Goal: Book appointment/travel/reservation

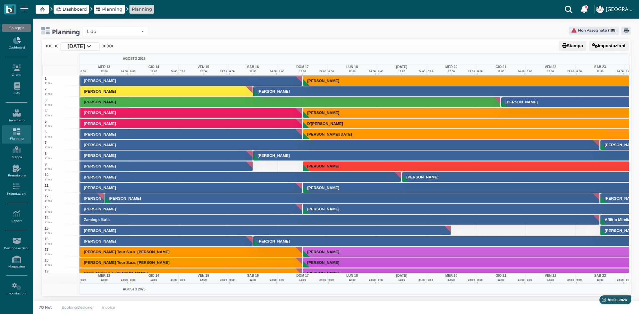
click at [15, 44] on icon at bounding box center [16, 40] width 29 height 7
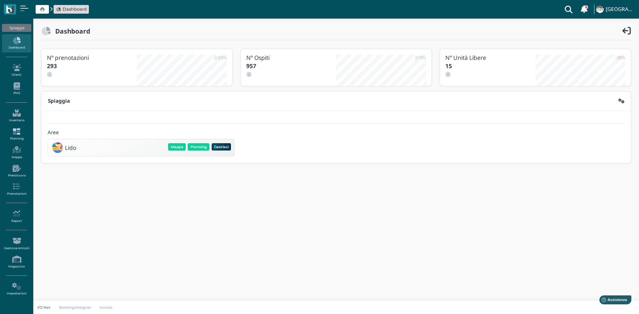
click at [14, 130] on icon at bounding box center [16, 131] width 29 height 7
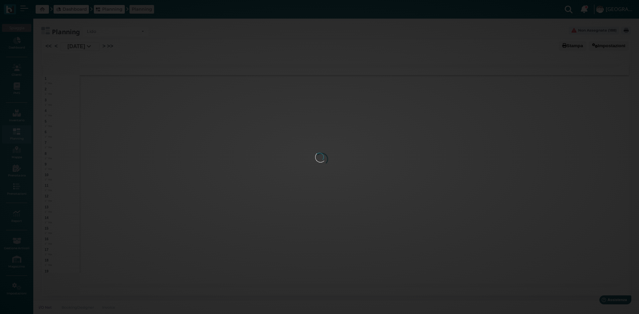
click at [16, 170] on icon at bounding box center [16, 168] width 29 height 7
select select "40"
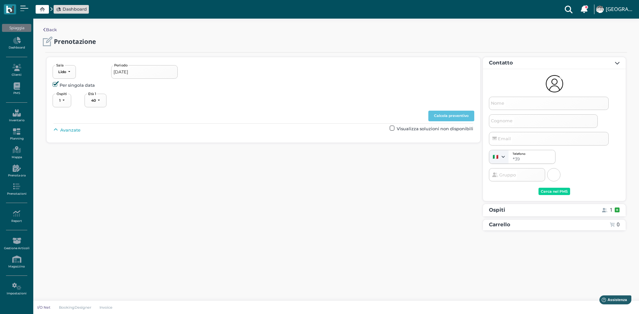
click at [500, 103] on span "Nome" at bounding box center [497, 103] width 15 height 8
click at [500, 103] on input "Nome" at bounding box center [549, 103] width 120 height 13
type input "CATALDO GIORGIO"
click at [553, 194] on div "Cerca nel PMS" at bounding box center [554, 192] width 27 height 5
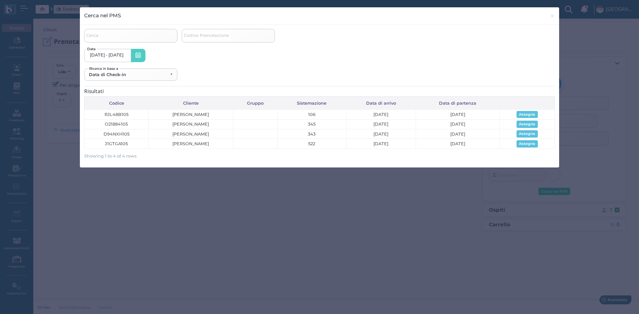
click at [124, 143] on span "J1GTGA105" at bounding box center [116, 144] width 57 height 6
click at [188, 142] on span "Cataldo Giorgio" at bounding box center [190, 144] width 77 height 6
click at [191, 143] on span "Cataldo Giorgio" at bounding box center [190, 144] width 77 height 6
click at [528, 143] on button "Assegna" at bounding box center [526, 143] width 21 height 7
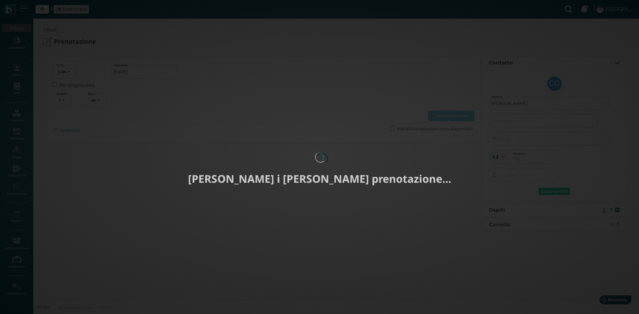
type input "13/08/2025 - 17/08/2025"
select select "2"
type input "Giorgio"
type input "Cataldo"
select select "40"
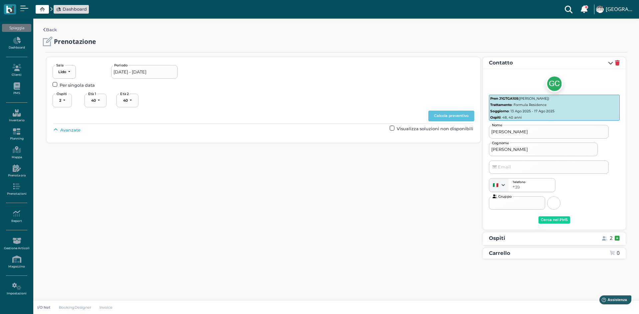
select select "48"
click at [70, 129] on span "Avanzate" at bounding box center [70, 130] width 20 height 6
click at [284, 144] on div "----------------------" at bounding box center [283, 145] width 29 height 5
click at [276, 195] on span "4°+ fila" at bounding box center [280, 195] width 14 height 6
select select "240"
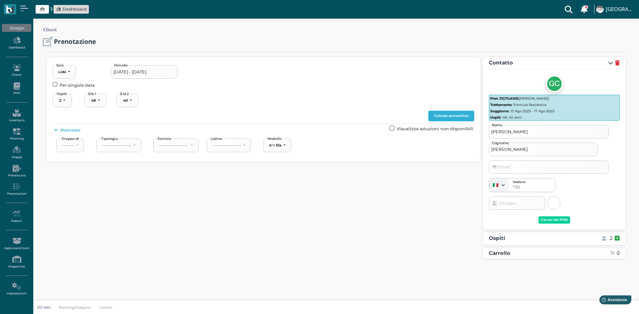
click at [457, 115] on button "Calcola preventivo" at bounding box center [451, 116] width 46 height 11
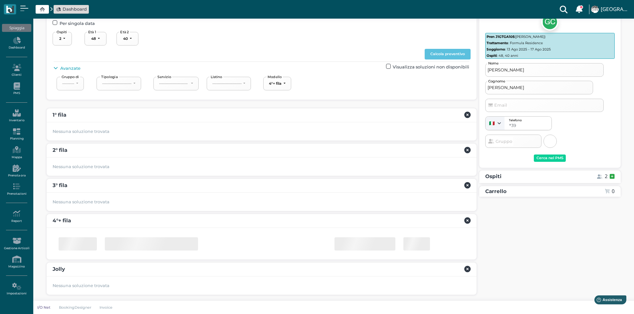
scroll to position [63, 0]
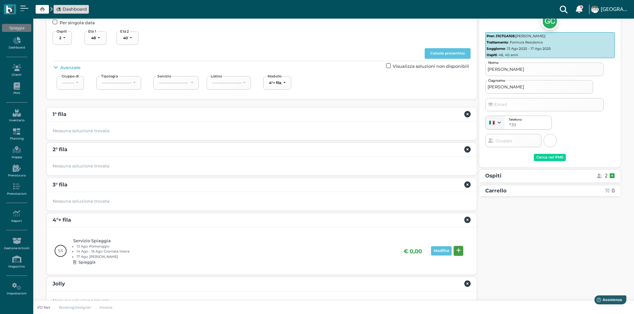
click at [459, 251] on icon at bounding box center [458, 251] width 5 height 5
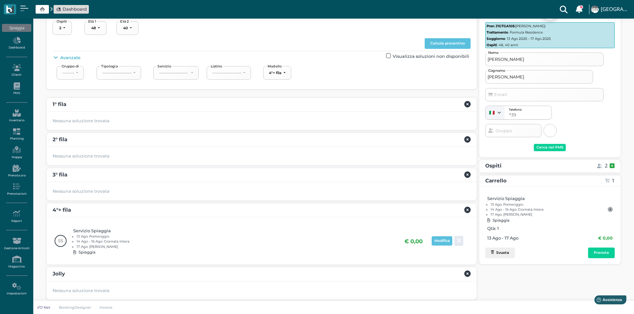
scroll to position [78, 0]
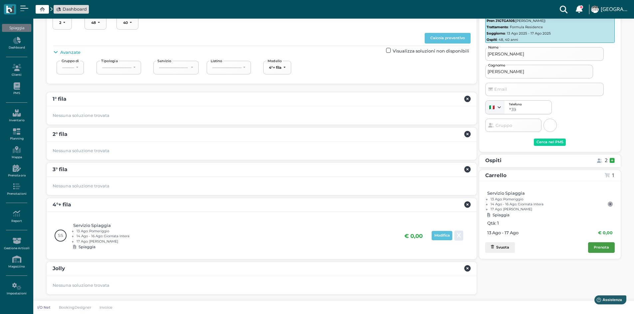
click at [607, 248] on div "Prenota" at bounding box center [601, 248] width 15 height 5
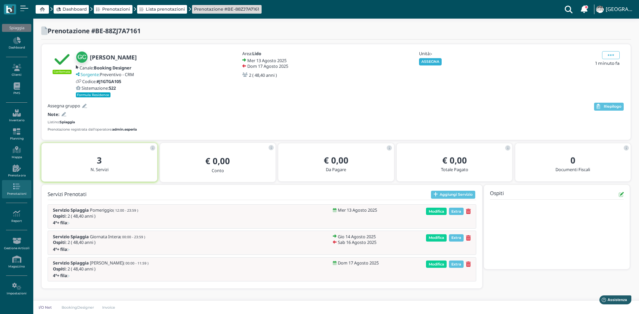
click at [433, 60] on button "ASSEGNA" at bounding box center [430, 61] width 23 height 7
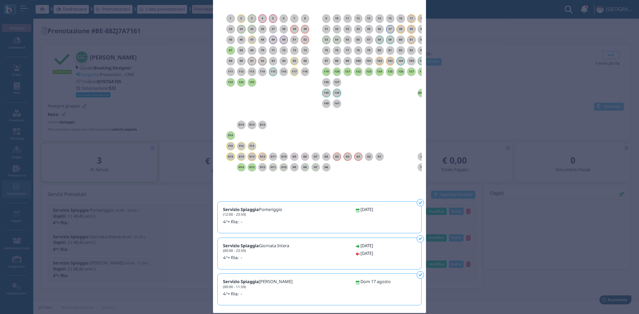
scroll to position [83, 0]
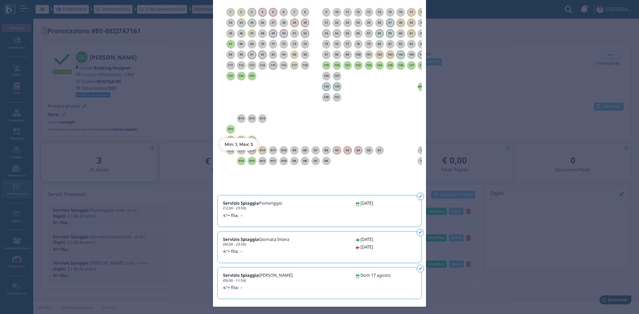
click at [238, 160] on h6 "H14" at bounding box center [241, 161] width 9 height 3
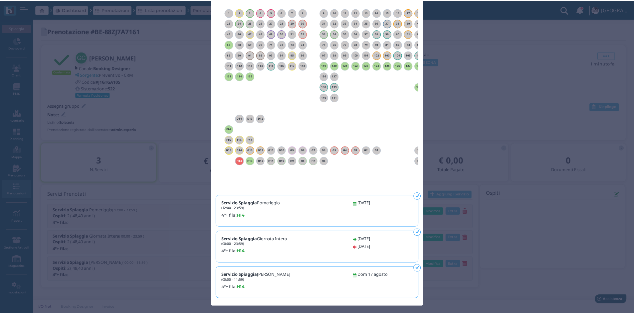
scroll to position [0, 0]
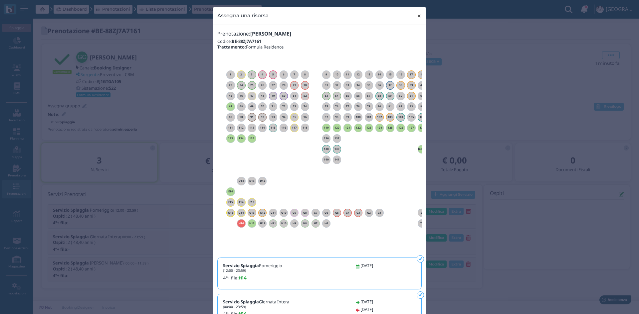
click at [417, 16] on span "×" at bounding box center [419, 16] width 5 height 9
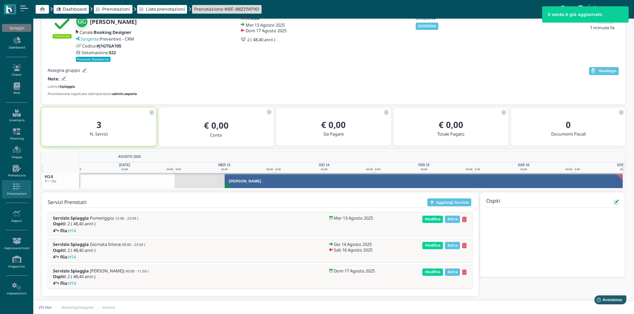
scroll to position [38, 0]
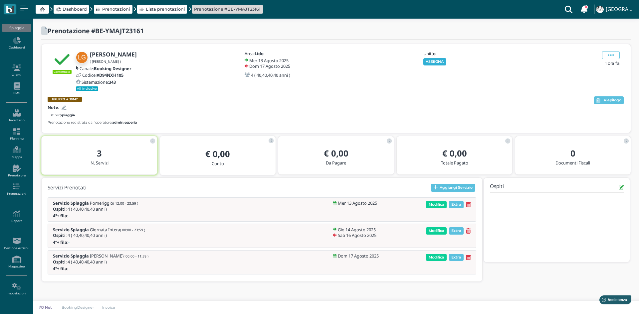
click at [437, 62] on button "ASSEGNA" at bounding box center [434, 61] width 23 height 7
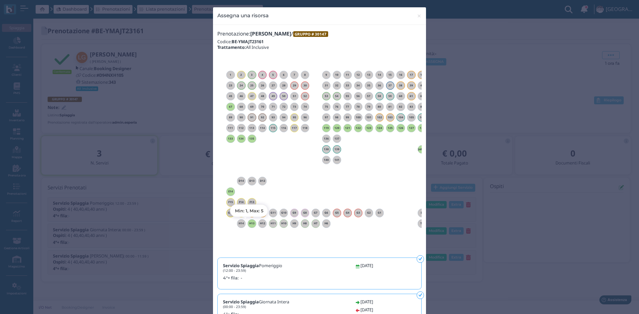
click at [251, 224] on h6 "H13" at bounding box center [252, 223] width 9 height 3
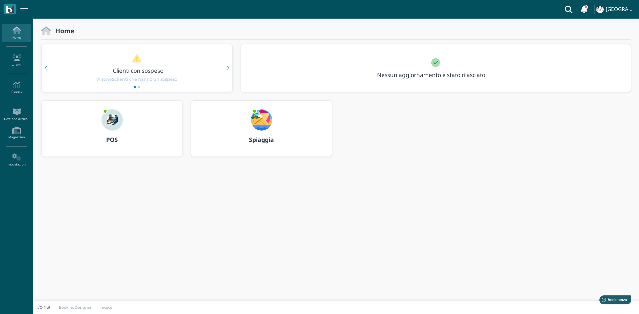
click at [268, 120] on img at bounding box center [261, 119] width 21 height 21
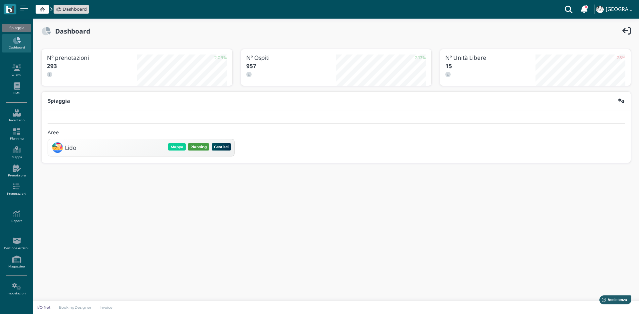
click at [200, 149] on button "Planning" at bounding box center [199, 146] width 22 height 7
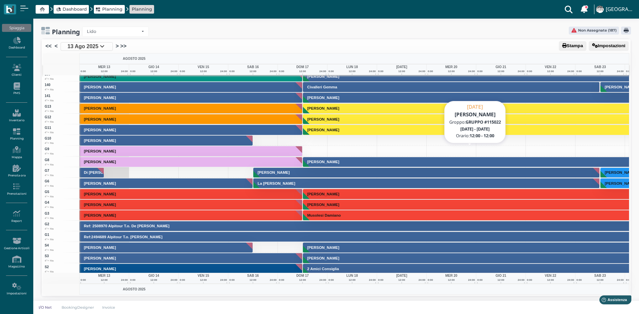
scroll to position [1431, 0]
